Goal: Complete application form

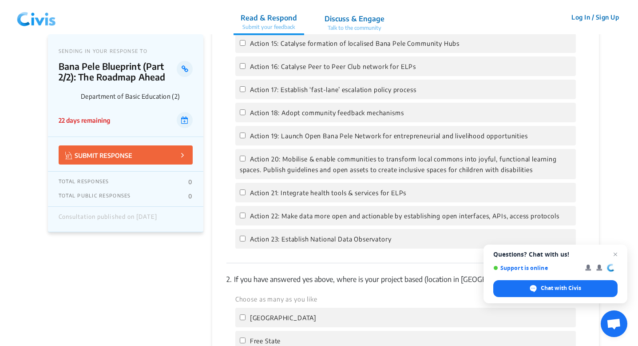
scroll to position [1217, 0]
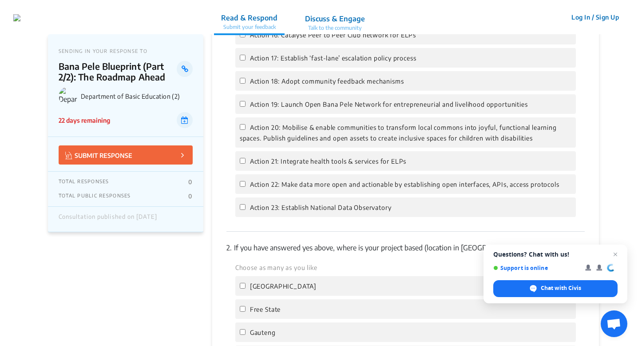
click at [298, 209] on span "Action 23: Establish National Data Observatory" at bounding box center [321, 207] width 142 height 8
click at [246, 209] on input "Action 23: Establish National Data Observatory" at bounding box center [243, 207] width 6 height 6
click at [298, 209] on span "Action 23: Establish National Data Observatory" at bounding box center [321, 207] width 142 height 8
click at [246, 209] on input "Action 23: Establish National Data Observatory" at bounding box center [243, 207] width 6 height 6
checkbox input "false"
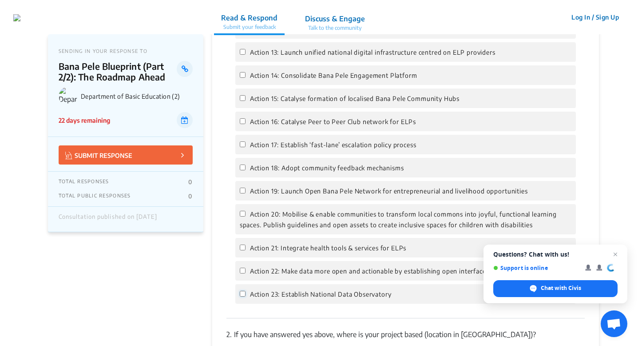
scroll to position [934, 0]
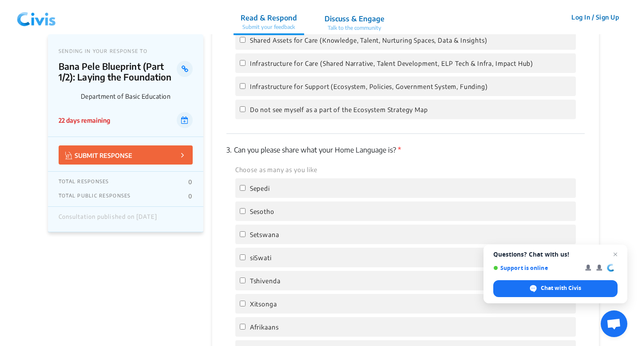
scroll to position [1575, 0]
